Goal: Use online tool/utility: Utilize a website feature to perform a specific function

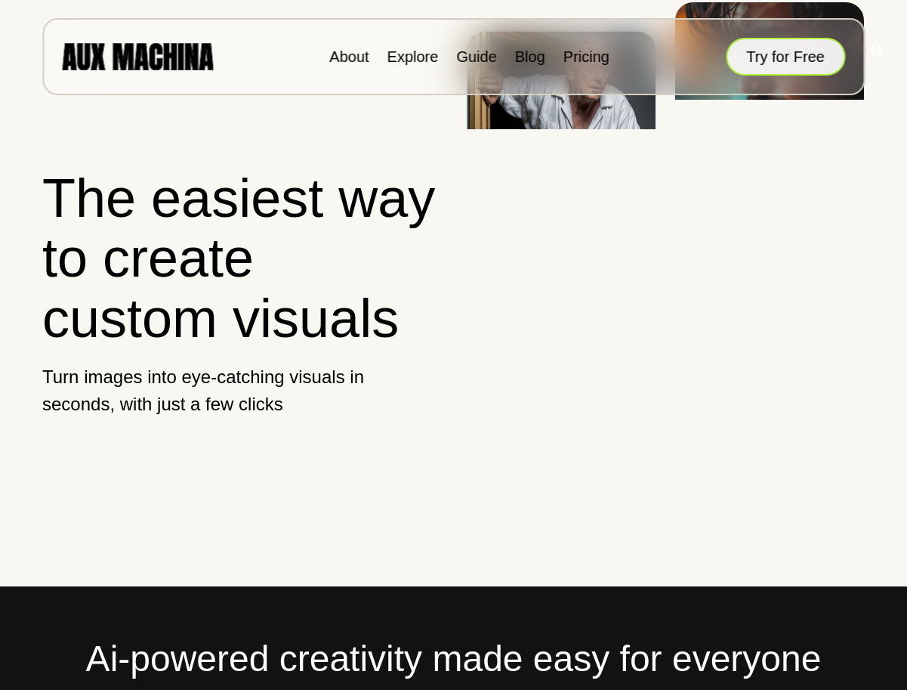
click at [769, 53] on button "Try for Free" at bounding box center [785, 57] width 119 height 38
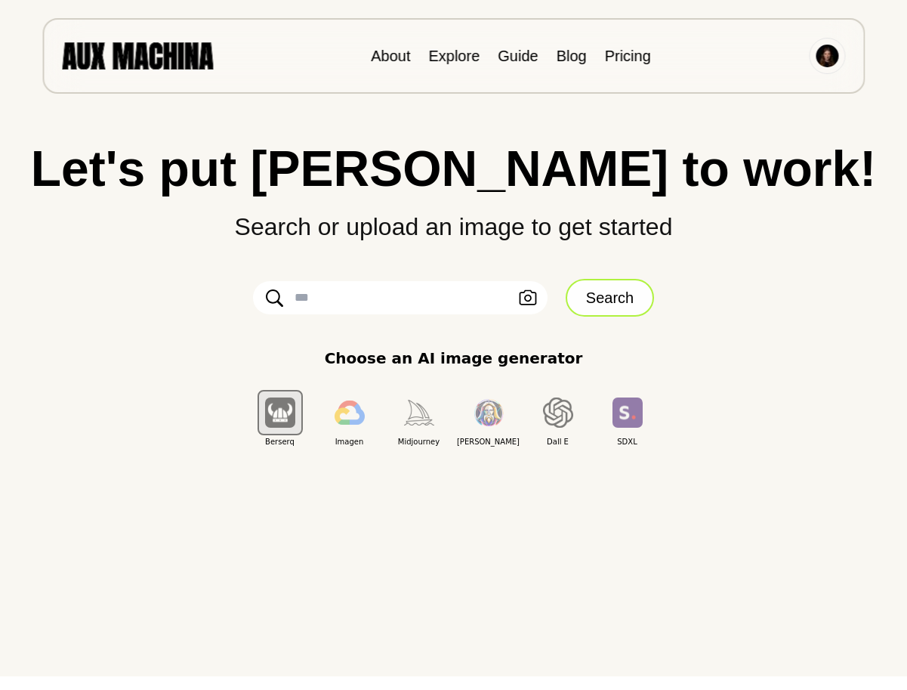
scroll to position [18, 0]
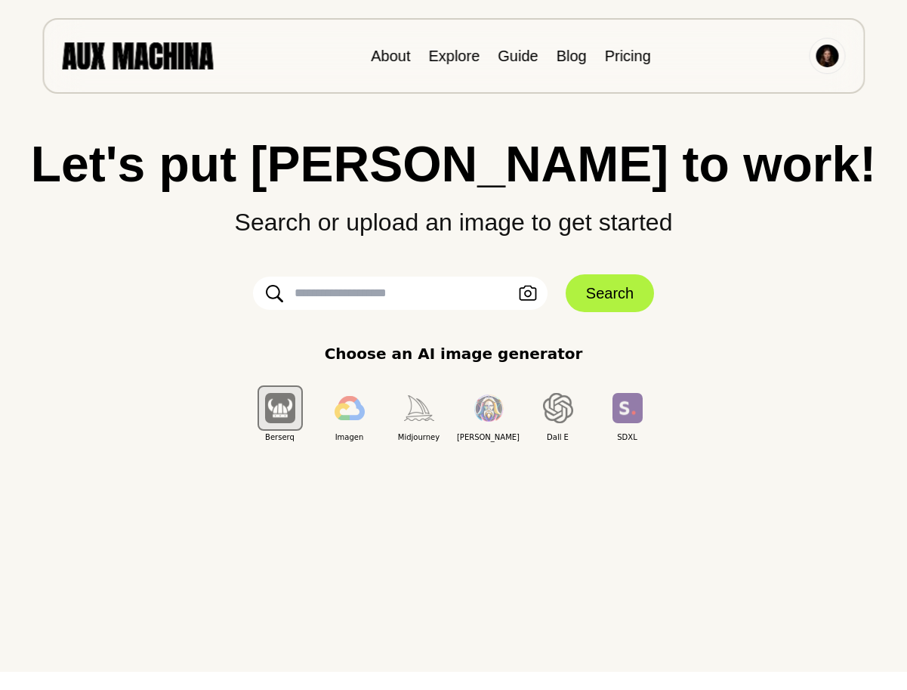
click at [403, 292] on input "text" at bounding box center [400, 292] width 295 height 33
paste input "**********"
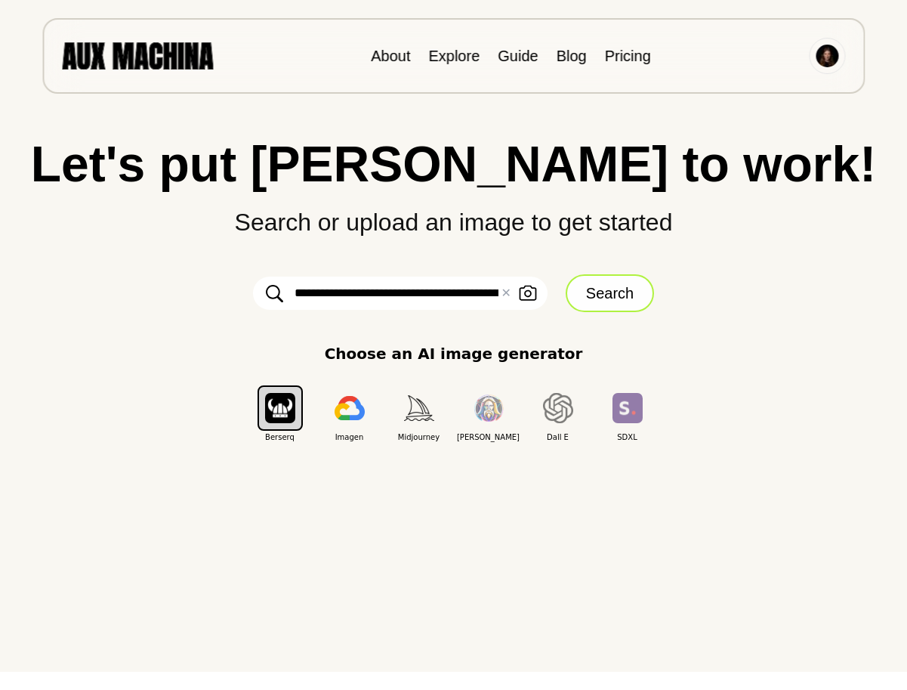
type input "**********"
click at [607, 296] on button "Search" at bounding box center [610, 293] width 88 height 38
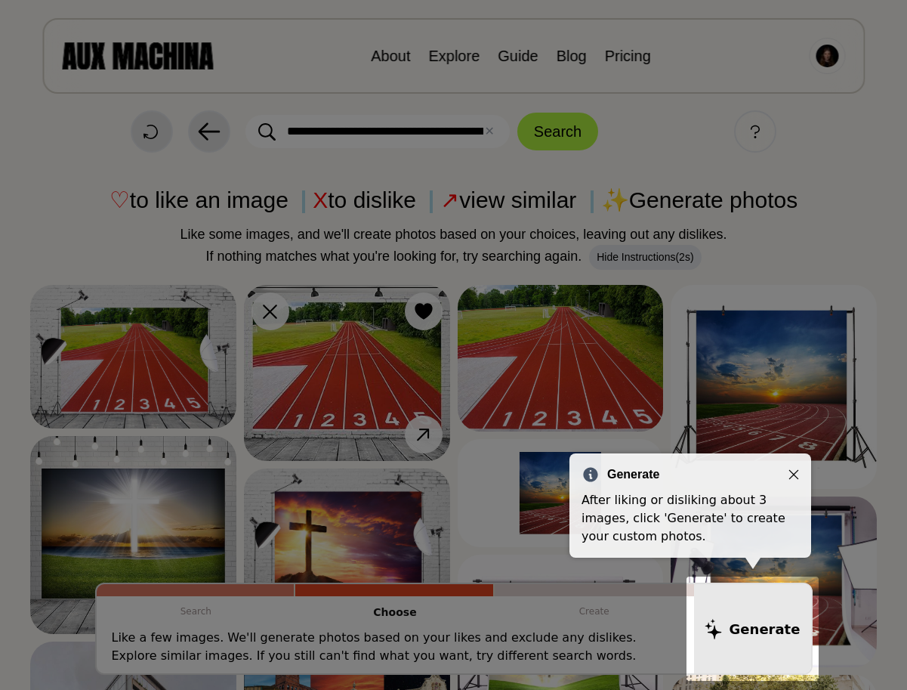
click at [791, 475] on icon "Close" at bounding box center [794, 474] width 11 height 11
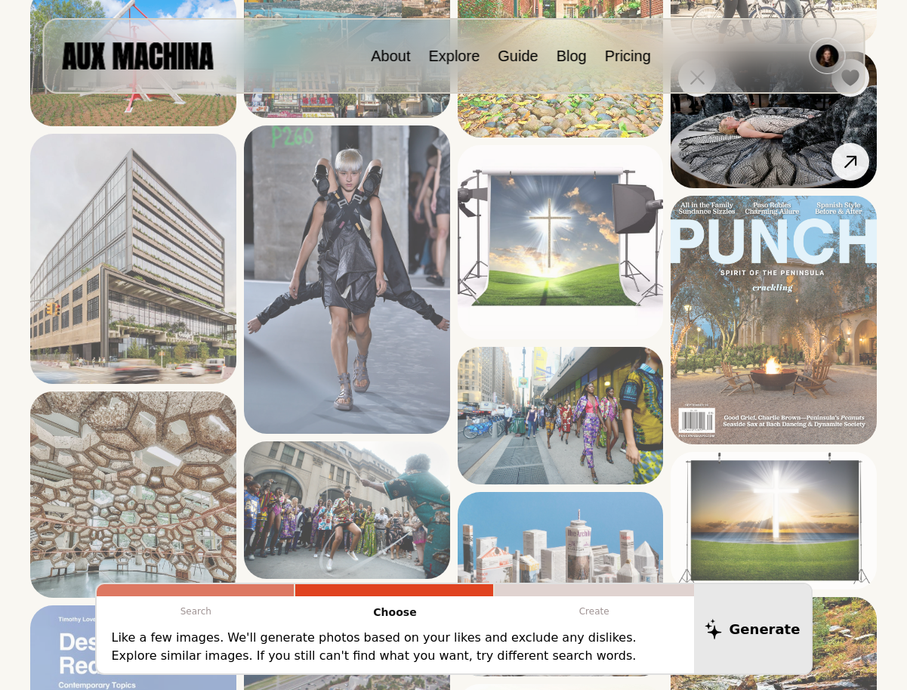
scroll to position [711, 0]
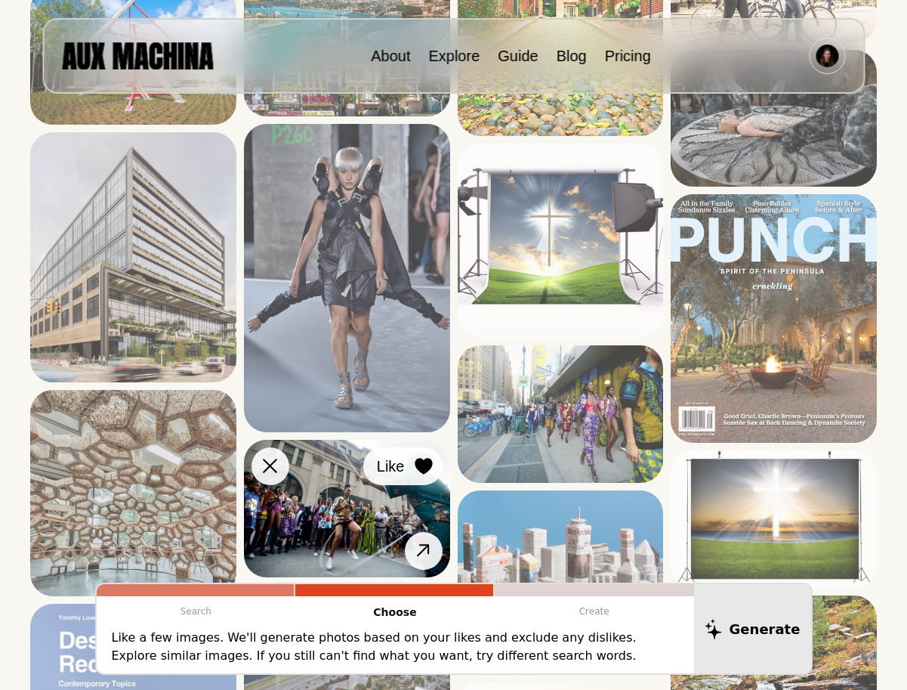
click at [422, 468] on icon at bounding box center [423, 466] width 17 height 17
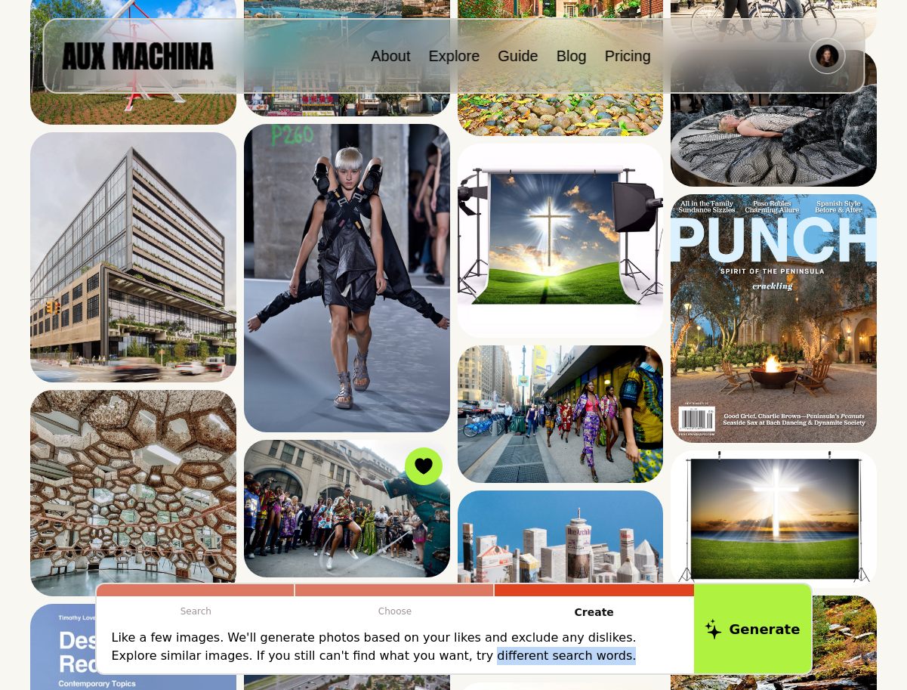
drag, startPoint x: 496, startPoint y: 656, endPoint x: 369, endPoint y: 646, distance: 127.3
click at [369, 647] on p "Like a few images. We'll generate photos based on your likes and exclude any di…" at bounding box center [395, 646] width 567 height 36
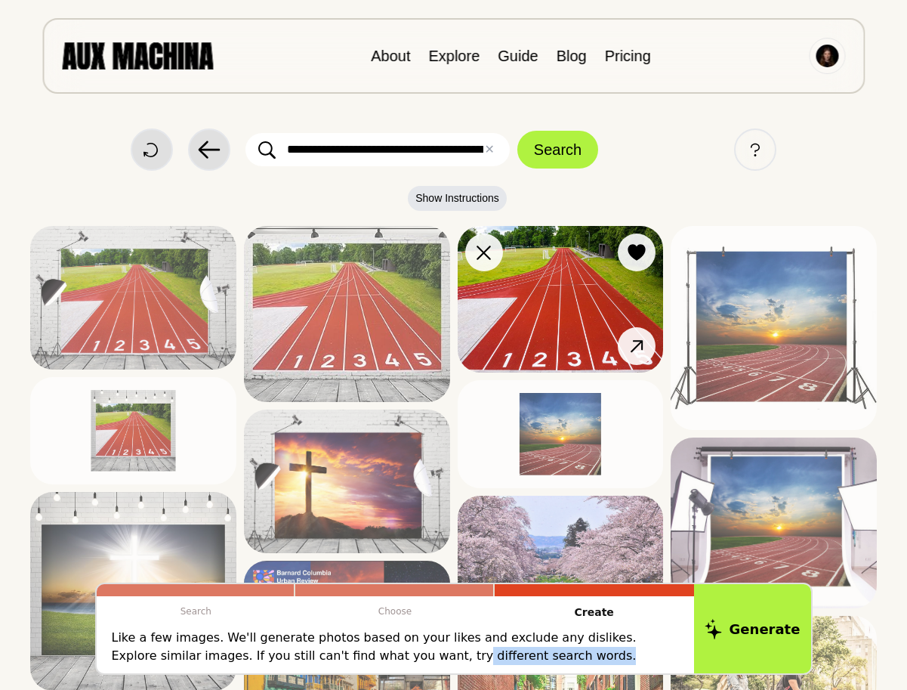
scroll to position [0, 0]
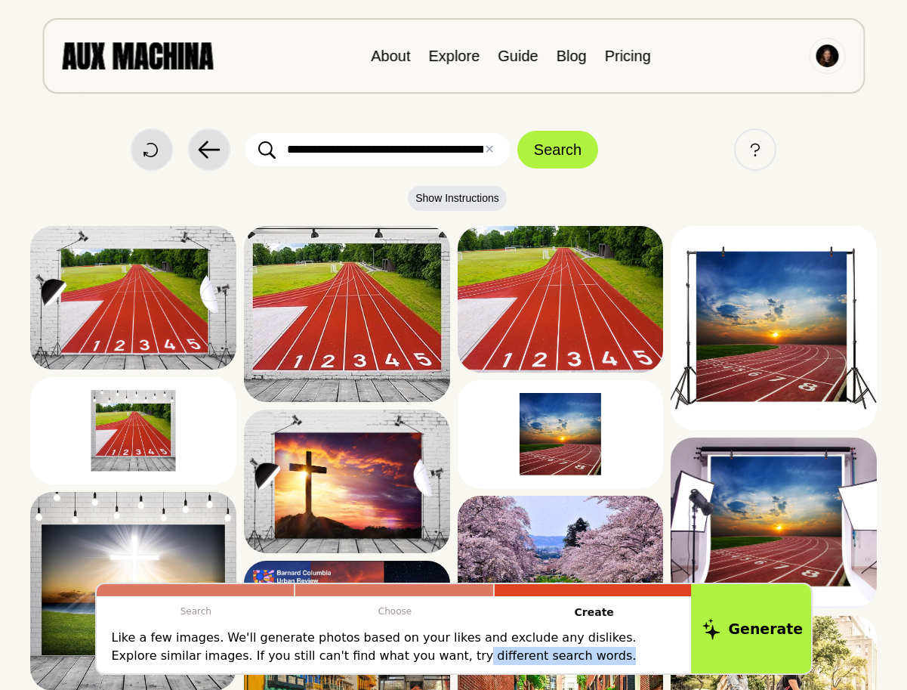
click at [719, 617] on button "Generate" at bounding box center [752, 629] width 123 height 94
